Goal: Task Accomplishment & Management: Manage account settings

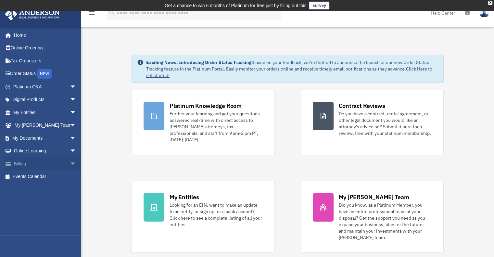
click at [26, 163] on link "Billing arrow_drop_down" at bounding box center [45, 163] width 81 height 13
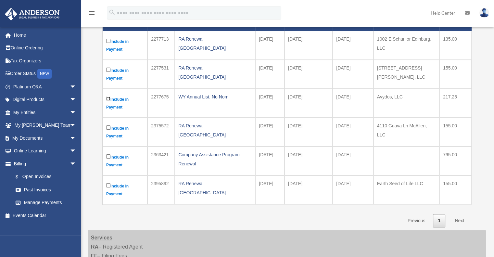
scroll to position [162, 0]
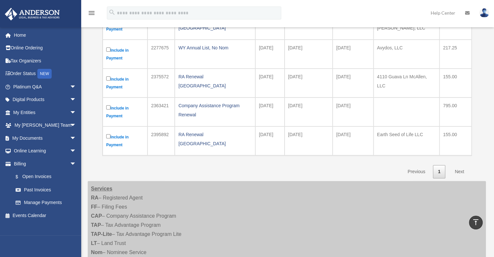
click at [463, 170] on link "Next" at bounding box center [458, 171] width 19 height 13
click at [458, 171] on link "Next" at bounding box center [458, 171] width 19 height 13
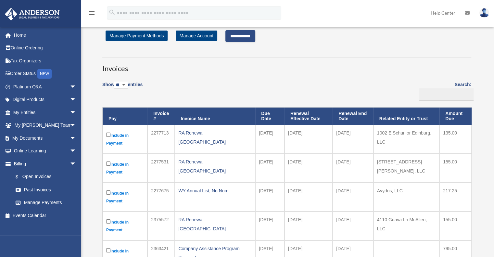
scroll to position [0, 0]
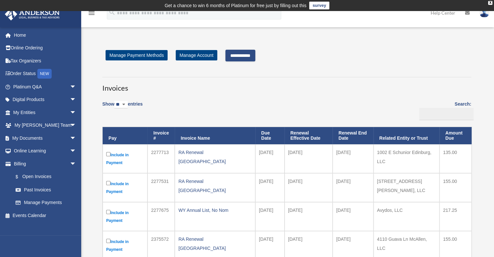
click at [239, 52] on input "**********" at bounding box center [240, 56] width 30 height 12
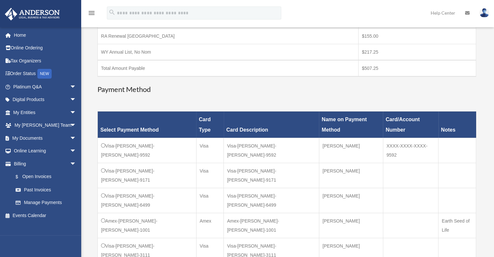
scroll to position [195, 0]
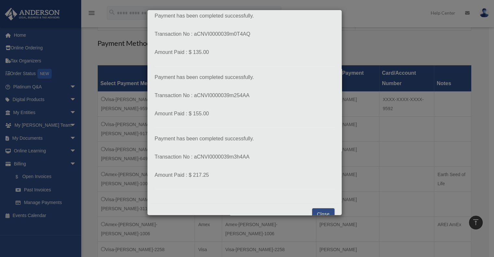
scroll to position [36, 0]
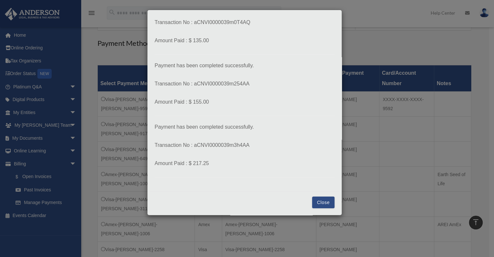
click at [324, 203] on button "Close" at bounding box center [323, 202] width 22 height 12
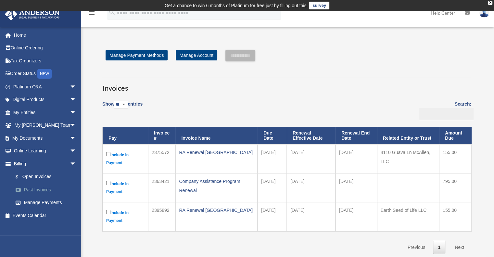
click at [33, 190] on link "Past Invoices" at bounding box center [47, 189] width 77 height 13
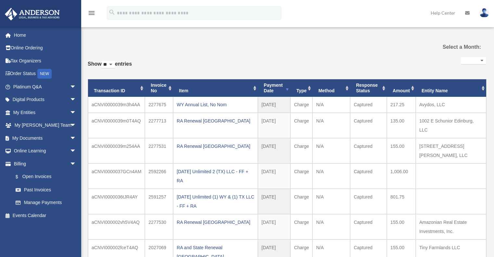
select select
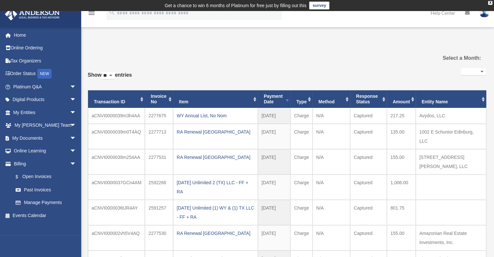
click at [440, 103] on th "Entity Name" at bounding box center [450, 99] width 70 height 18
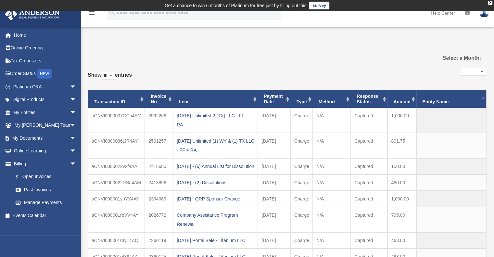
click at [440, 103] on th "Entity Name" at bounding box center [451, 99] width 70 height 18
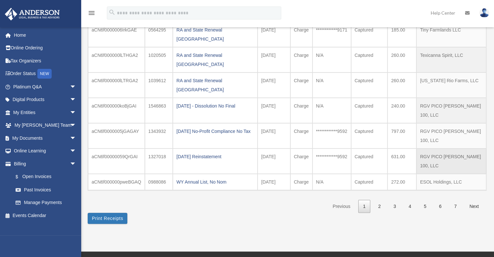
scroll to position [162, 0]
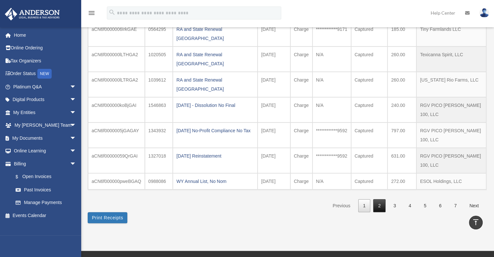
click at [377, 199] on link "2" at bounding box center [379, 205] width 12 height 13
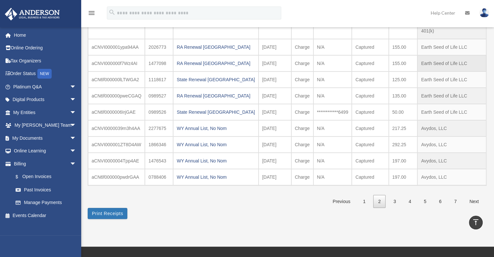
scroll to position [32, 0]
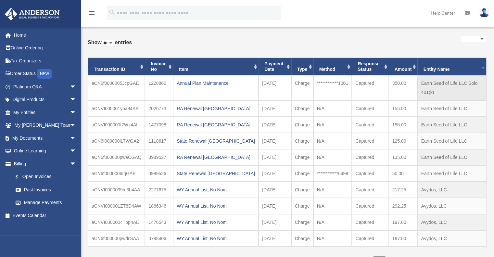
click at [423, 86] on td "Earth Seed of Life LLC Solo 401(k)" at bounding box center [451, 87] width 69 height 25
click at [437, 72] on th "Entity Name" at bounding box center [451, 67] width 69 height 18
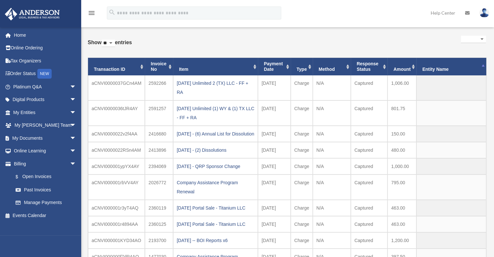
click at [437, 72] on th "Entity Name" at bounding box center [451, 67] width 70 height 18
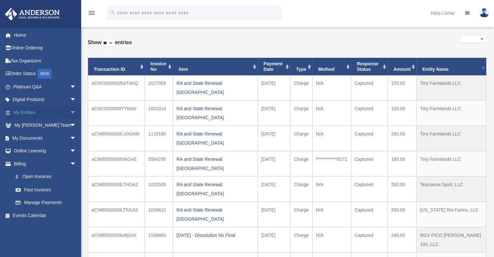
click at [23, 112] on link "My Entities arrow_drop_down" at bounding box center [45, 112] width 81 height 13
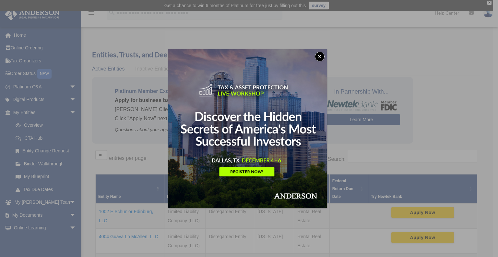
click at [323, 59] on button "x" at bounding box center [320, 57] width 10 height 10
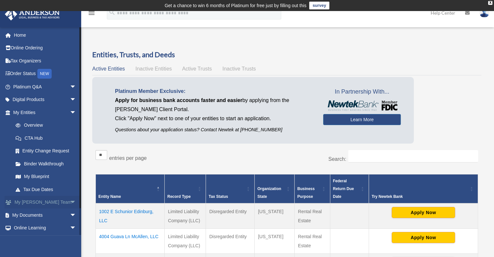
click at [21, 207] on link "My Anderson Team arrow_drop_down" at bounding box center [45, 202] width 81 height 13
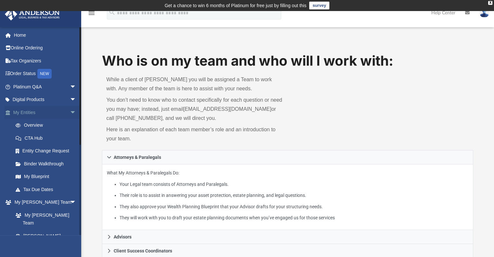
click at [28, 110] on link "My Entities arrow_drop_down" at bounding box center [45, 112] width 81 height 13
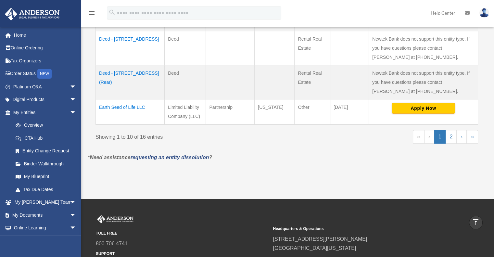
scroll to position [357, 0]
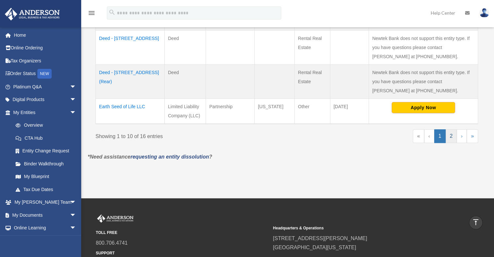
click at [453, 135] on link "2" at bounding box center [450, 136] width 11 height 14
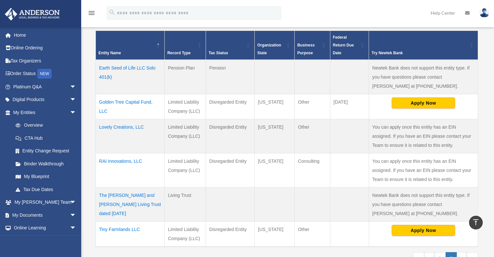
scroll to position [133, 0]
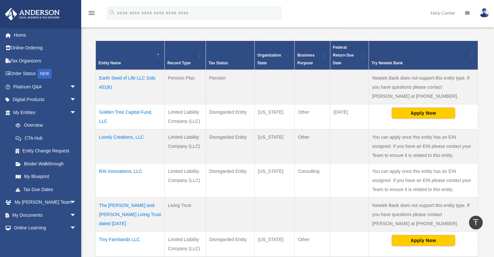
click at [125, 77] on td "Earth Seed of Life LLC Solo 401(k)" at bounding box center [130, 87] width 69 height 34
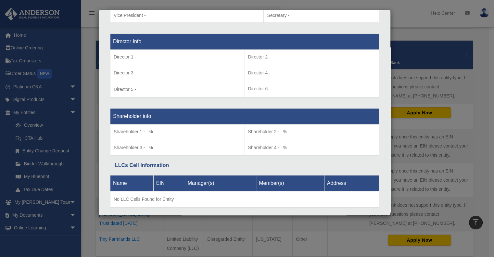
scroll to position [473, 0]
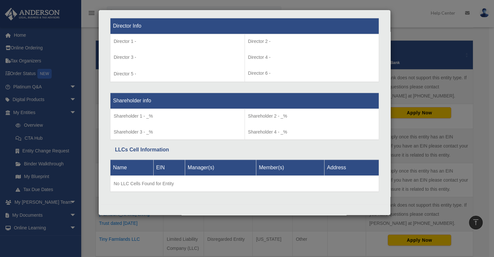
click at [86, 113] on div "Details × Articles Sent Organizational Date" at bounding box center [247, 128] width 494 height 257
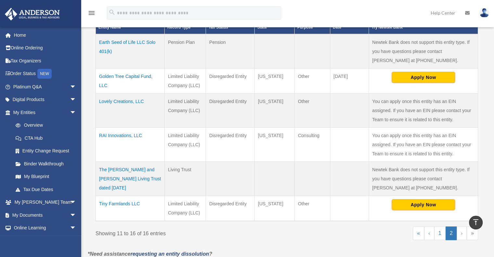
scroll to position [166, 0]
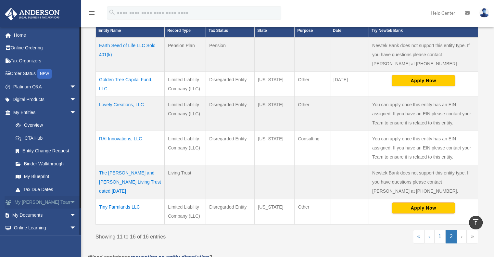
click at [30, 202] on link "My Anderson Team arrow_drop_down" at bounding box center [45, 202] width 81 height 13
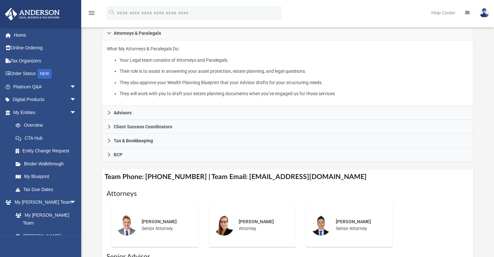
scroll to position [162, 0]
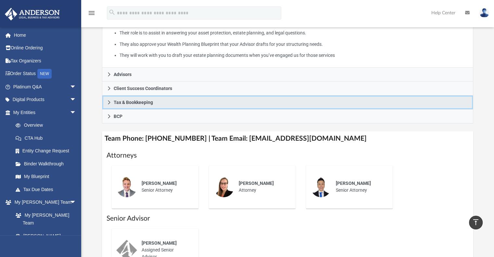
click at [110, 104] on icon at bounding box center [109, 102] width 5 height 5
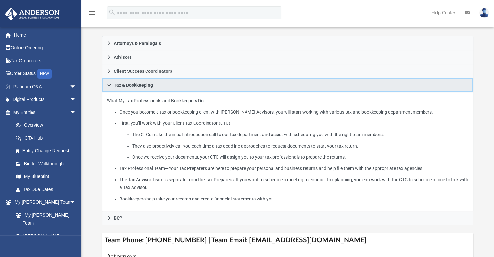
scroll to position [130, 0]
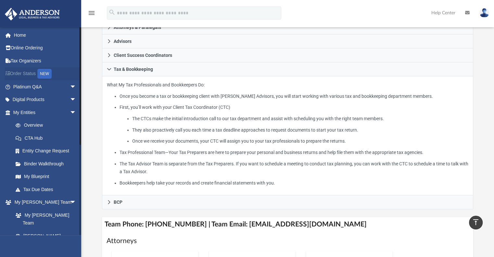
click at [16, 73] on link "Order Status NEW" at bounding box center [45, 73] width 81 height 13
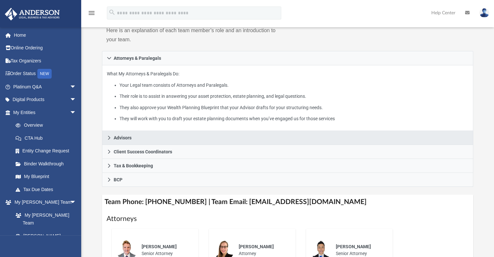
scroll to position [102, 0]
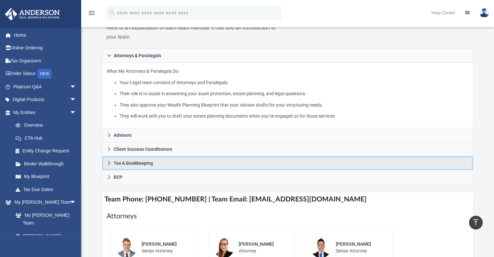
click at [107, 163] on icon at bounding box center [109, 163] width 5 height 5
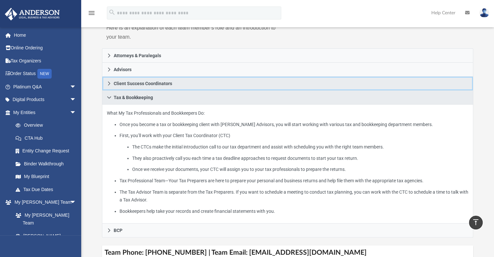
click at [107, 81] on icon at bounding box center [109, 83] width 5 height 5
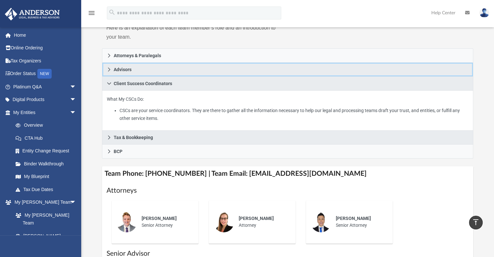
click at [106, 67] on link "Advisors" at bounding box center [287, 70] width 371 height 14
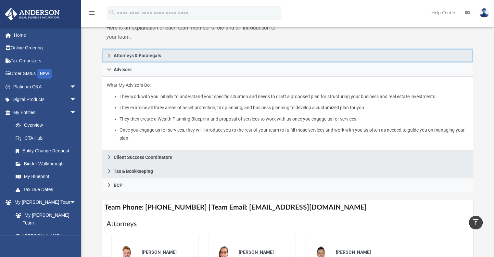
click at [110, 52] on link "Attorneys & Paralegals" at bounding box center [287, 55] width 371 height 14
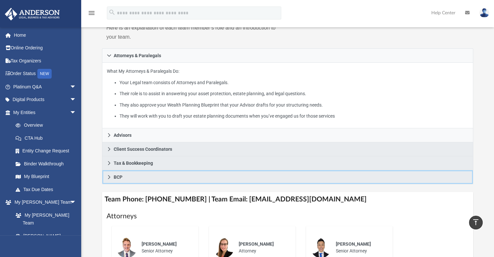
click at [106, 178] on link "BCP" at bounding box center [287, 177] width 371 height 14
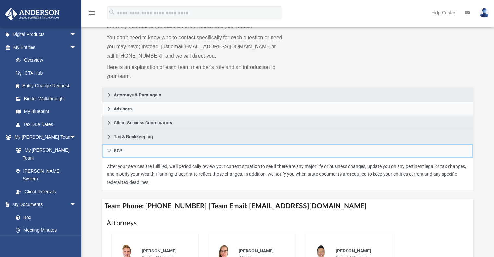
scroll to position [65, 0]
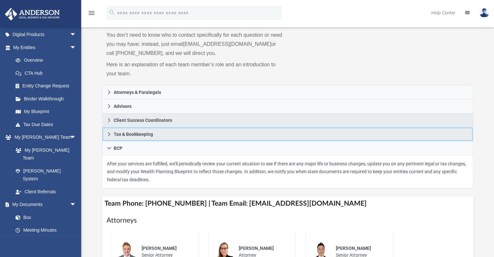
click at [108, 132] on icon at bounding box center [109, 134] width 2 height 4
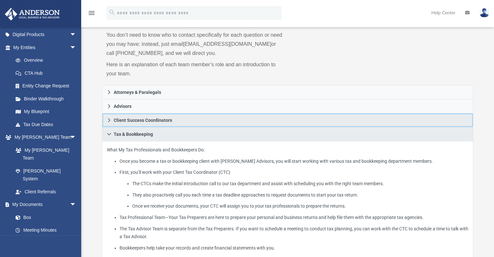
click at [108, 118] on icon at bounding box center [109, 120] width 5 height 5
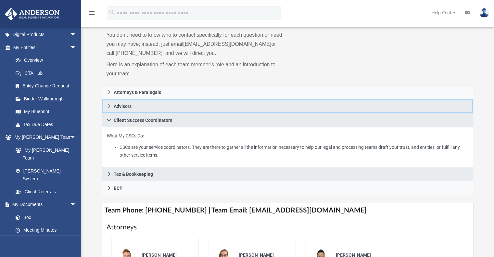
click at [107, 103] on link "Advisors" at bounding box center [287, 106] width 371 height 14
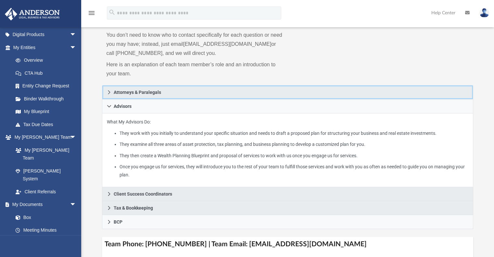
click at [106, 92] on link "Attorneys & Paralegals" at bounding box center [287, 92] width 371 height 14
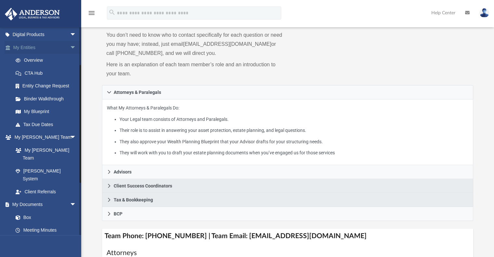
click at [70, 48] on span "arrow_drop_down" at bounding box center [76, 47] width 13 height 13
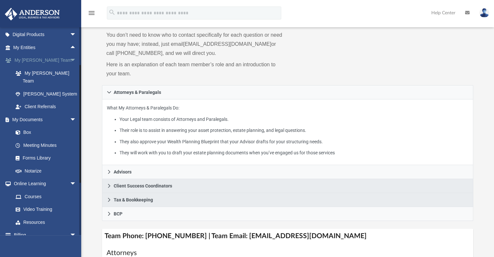
click at [70, 60] on span "arrow_drop_down" at bounding box center [76, 60] width 13 height 13
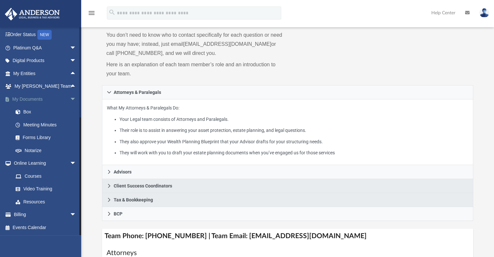
click at [70, 98] on span "arrow_drop_down" at bounding box center [76, 98] width 13 height 13
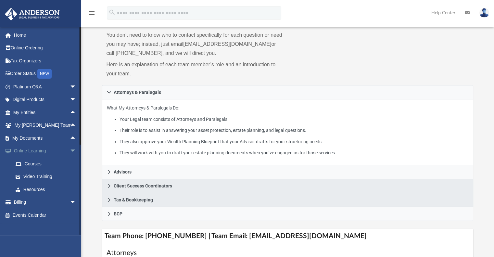
click at [70, 151] on span "arrow_drop_down" at bounding box center [76, 150] width 13 height 13
click at [70, 151] on span "arrow_drop_up" at bounding box center [76, 150] width 13 height 13
click at [70, 150] on span "arrow_drop_down" at bounding box center [76, 150] width 13 height 13
click at [27, 165] on link "Billing arrow_drop_down" at bounding box center [45, 163] width 81 height 13
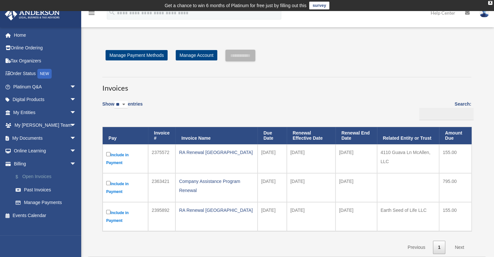
click at [39, 178] on link "$ Open Invoices" at bounding box center [47, 176] width 77 height 13
click at [28, 191] on link "Past Invoices" at bounding box center [47, 189] width 77 height 13
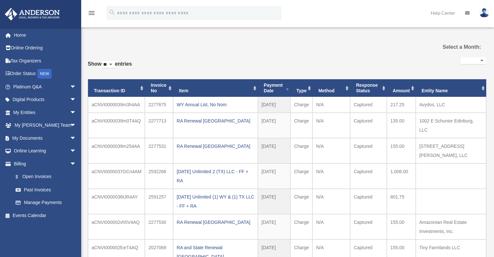
select select
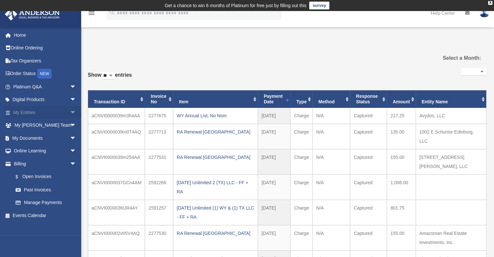
click at [27, 113] on link "My Entities arrow_drop_down" at bounding box center [45, 112] width 81 height 13
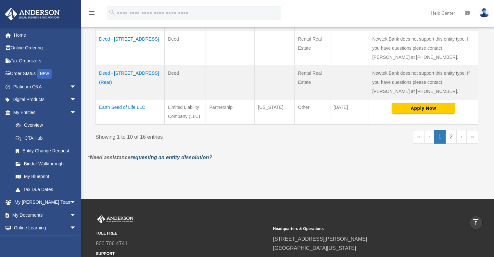
scroll to position [357, 0]
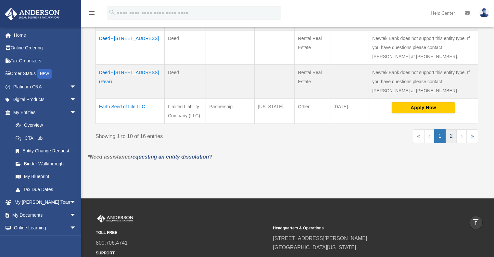
click at [448, 137] on link "2" at bounding box center [450, 136] width 11 height 14
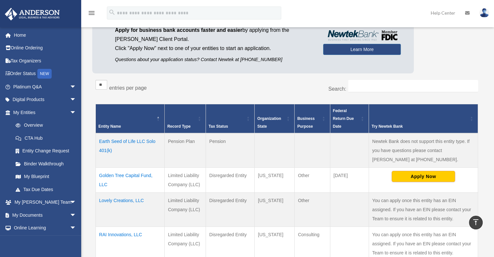
scroll to position [68, 0]
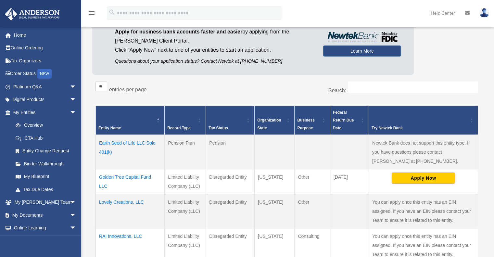
click at [121, 142] on td "Earth Seed of Life LLC Solo 401(k)" at bounding box center [130, 152] width 69 height 34
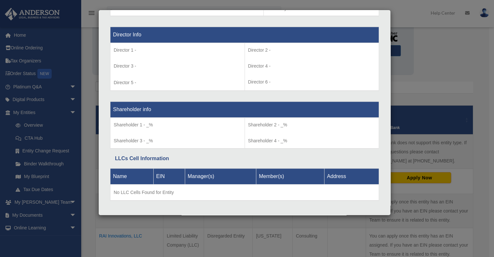
scroll to position [473, 0]
